Goal: Information Seeking & Learning: Learn about a topic

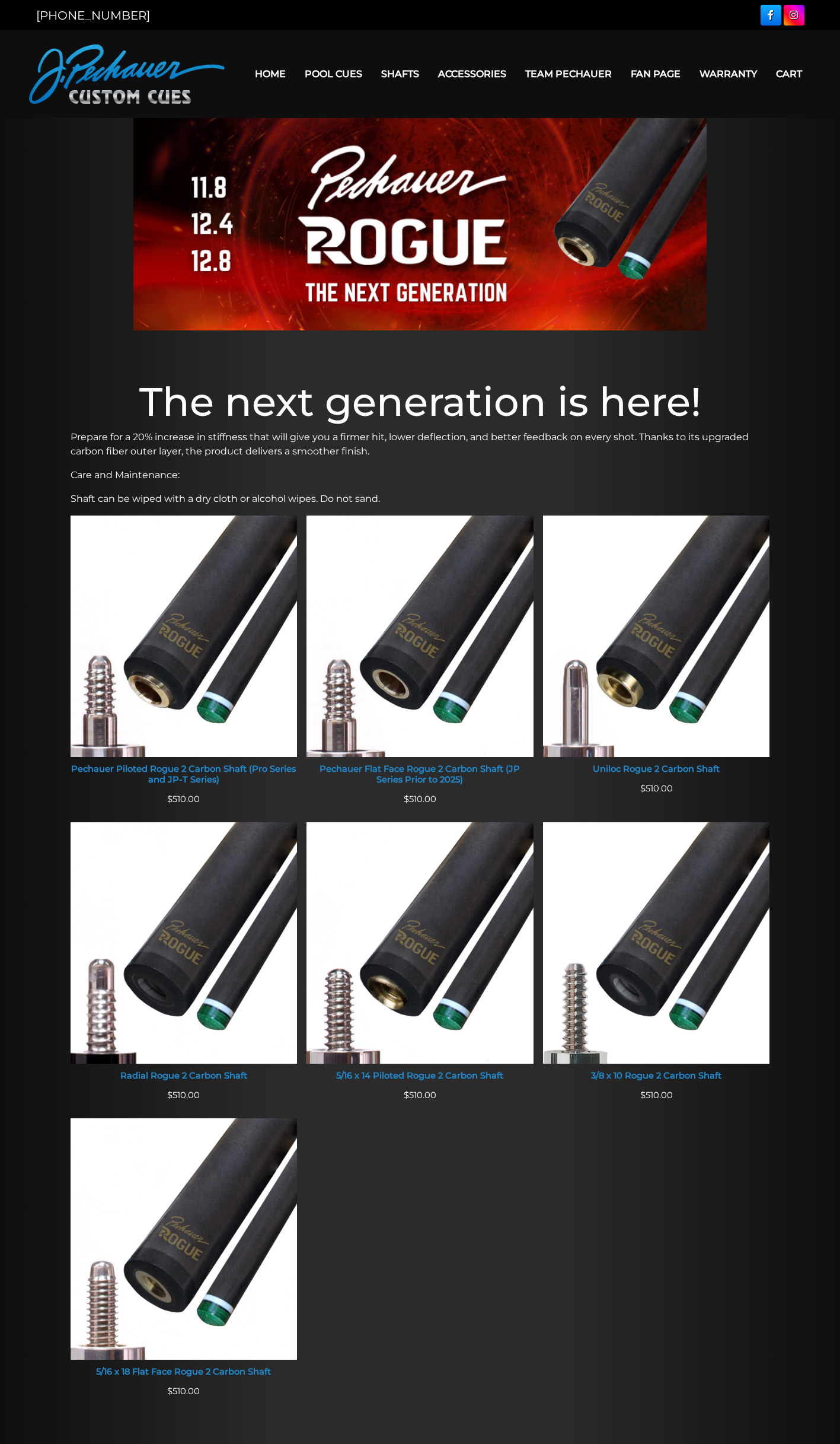
click at [613, 1172] on ul "Pechauer Piloted Rogue 2 Carbon Shaft (Pro Series and JP-T Series) $ 510.00 Pec…" at bounding box center [420, 964] width 709 height 898
click at [138, 452] on p "Prepare for a 20% increase in stiffness that will give you a firmer hit, lower …" at bounding box center [420, 444] width 700 height 28
drag, startPoint x: 138, startPoint y: 452, endPoint x: 357, endPoint y: 465, distance: 219.4
click at [357, 465] on div "The next generation is here! Prepare for a 20% increase in stiffness that will …" at bounding box center [420, 900] width 712 height 1058
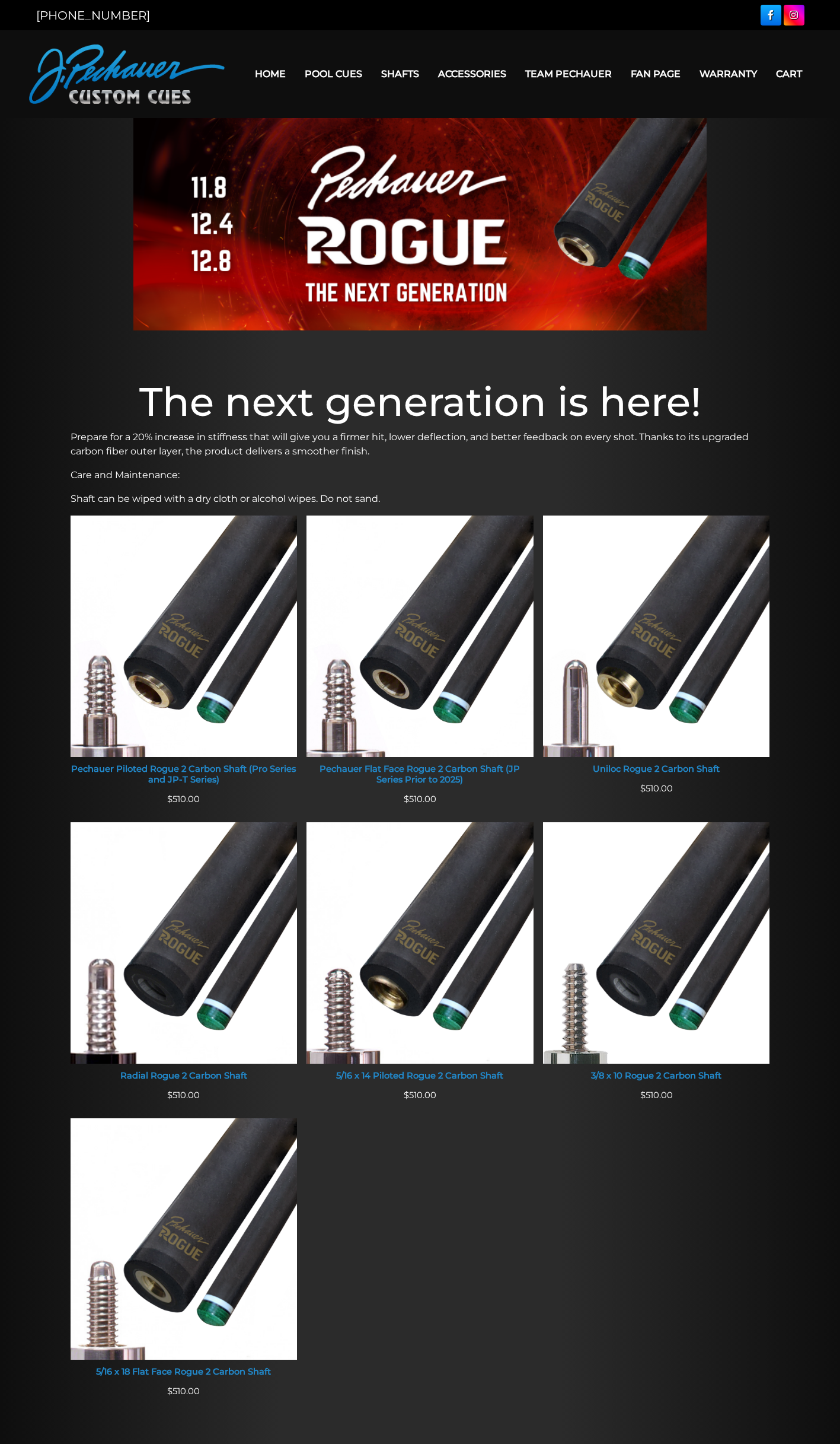
click at [306, 500] on p "Shaft can be wiped with a dry cloth or alcohol wipes. Do not sand." at bounding box center [420, 499] width 700 height 14
drag, startPoint x: 306, startPoint y: 500, endPoint x: 481, endPoint y: 485, distance: 175.6
click at [481, 485] on div "The next generation is here! Prepare for a 20% increase in stiffness that will …" at bounding box center [420, 900] width 712 height 1058
